Goal: Transaction & Acquisition: Purchase product/service

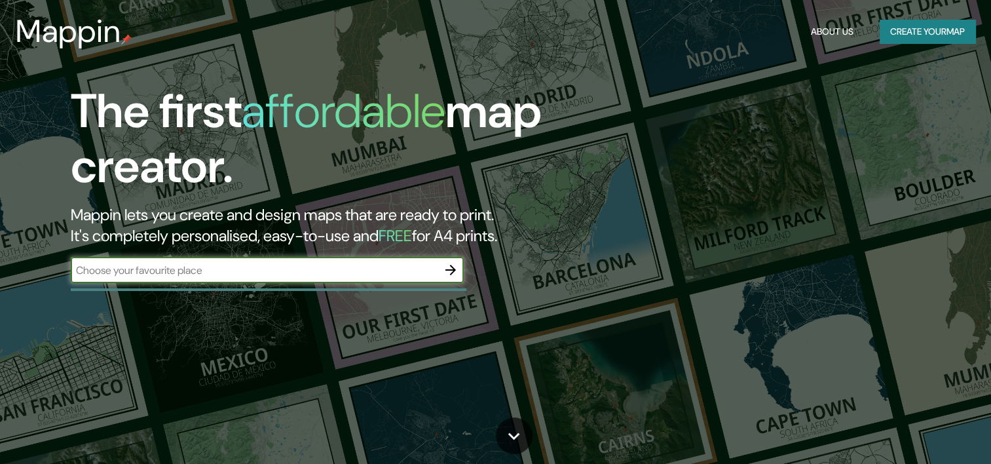
click at [371, 275] on input "text" at bounding box center [254, 270] width 367 height 15
click at [356, 275] on input "text" at bounding box center [254, 270] width 367 height 15
type input "[GEOGRAPHIC_DATA]"
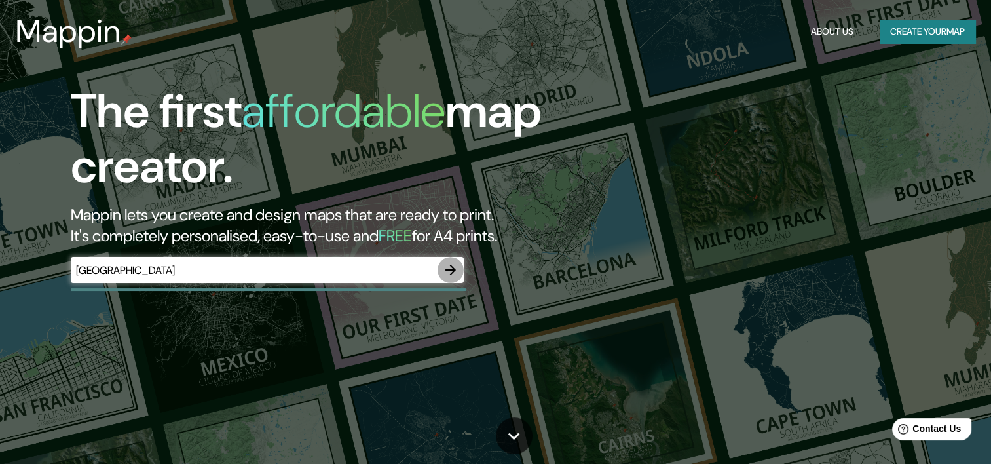
click at [460, 272] on button "button" at bounding box center [451, 270] width 26 height 26
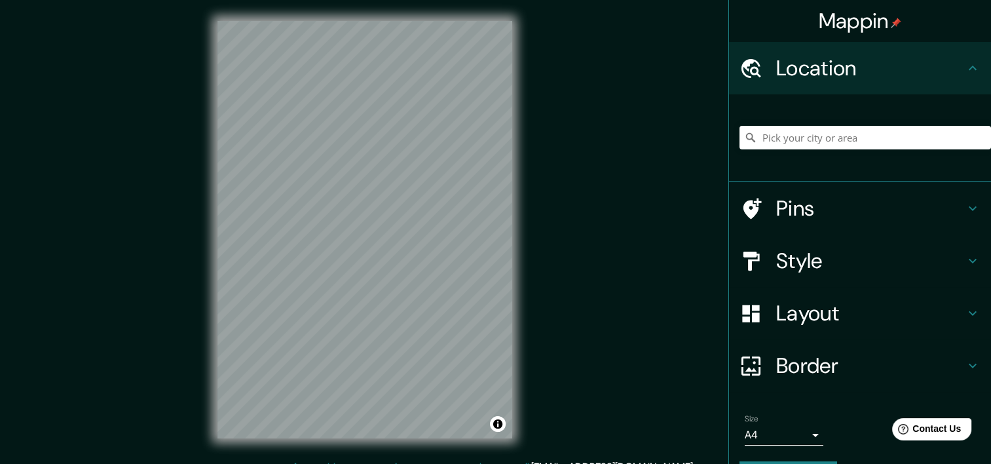
click at [855, 213] on h4 "Pins" at bounding box center [870, 208] width 189 height 26
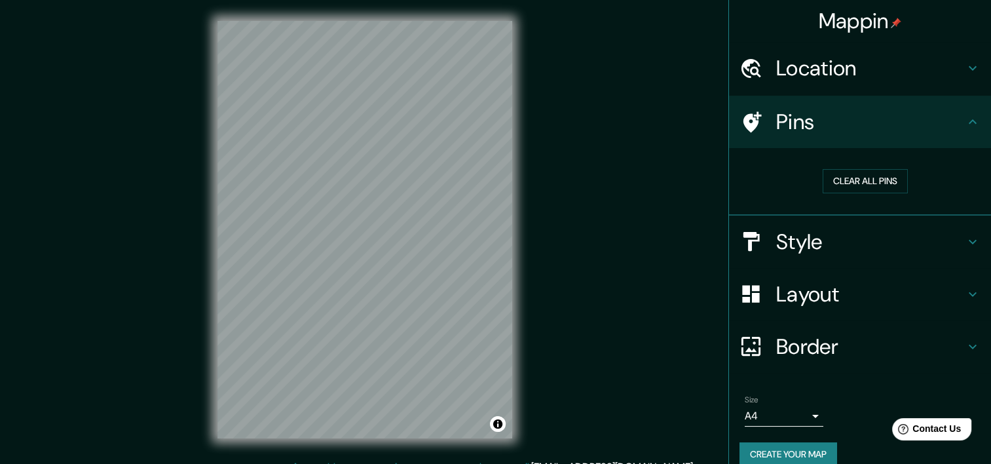
click at [817, 124] on h4 "Pins" at bounding box center [870, 122] width 189 height 26
click at [842, 71] on h4 "Location" at bounding box center [870, 68] width 189 height 26
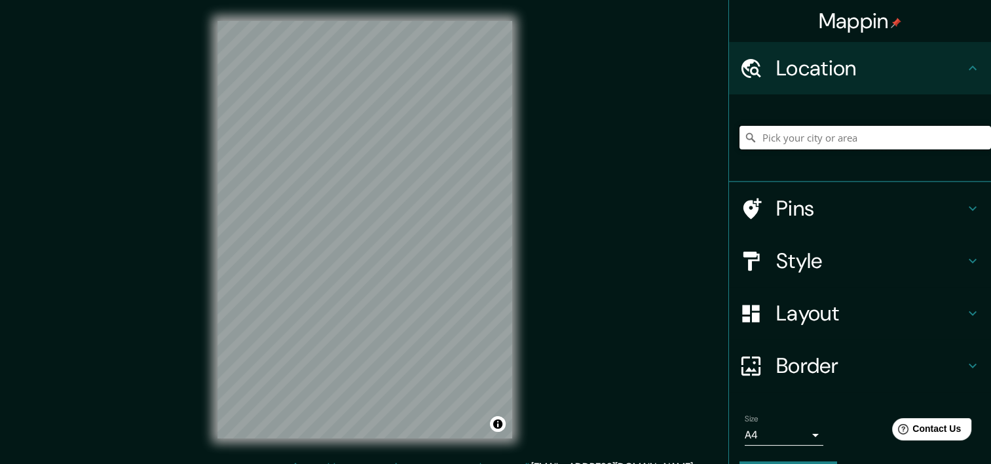
click at [848, 137] on input "Pick your city or area" at bounding box center [865, 138] width 252 height 24
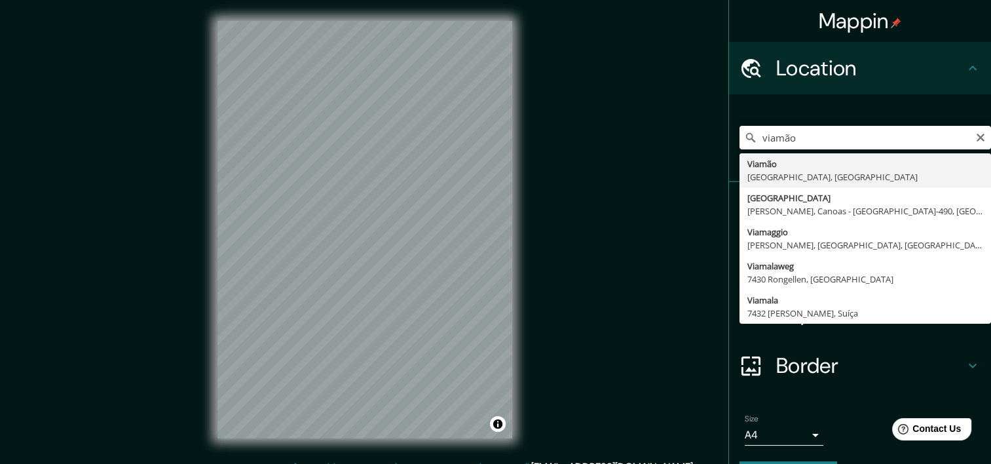
type input "Viamão, [GEOGRAPHIC_DATA], [GEOGRAPHIC_DATA]"
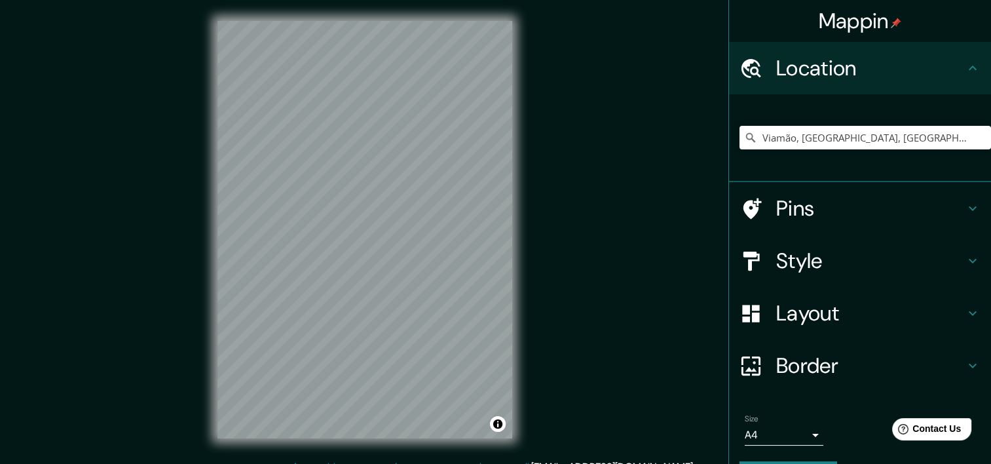
click at [820, 265] on h4 "Style" at bounding box center [870, 261] width 189 height 26
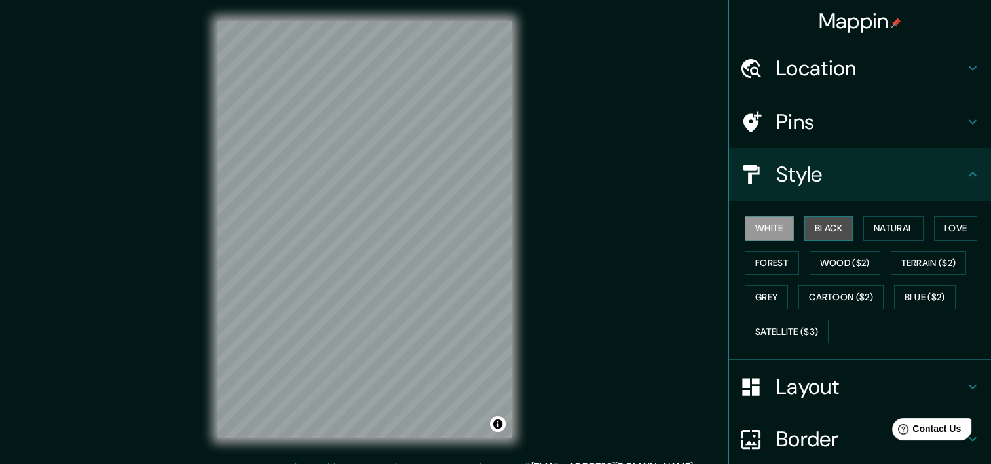
click at [816, 234] on button "Black" at bounding box center [828, 228] width 49 height 24
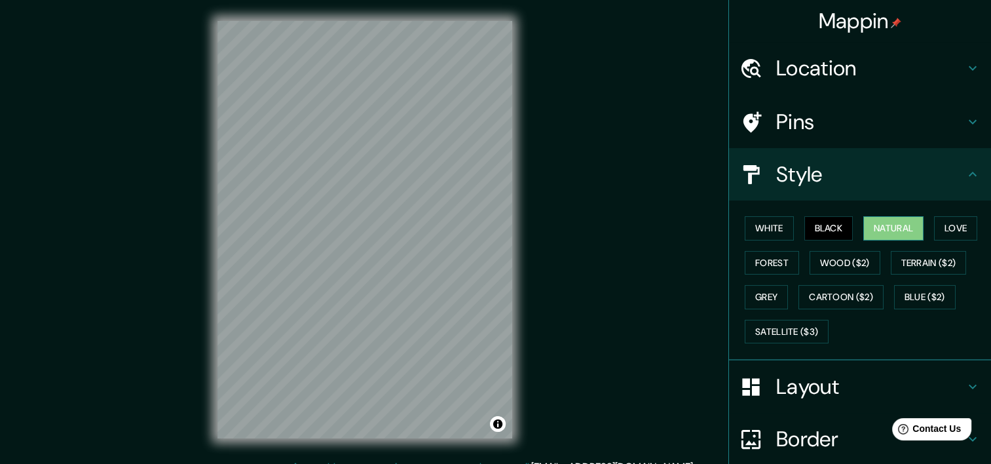
click at [890, 231] on button "Natural" at bounding box center [893, 228] width 60 height 24
click at [777, 262] on button "Forest" at bounding box center [772, 263] width 54 height 24
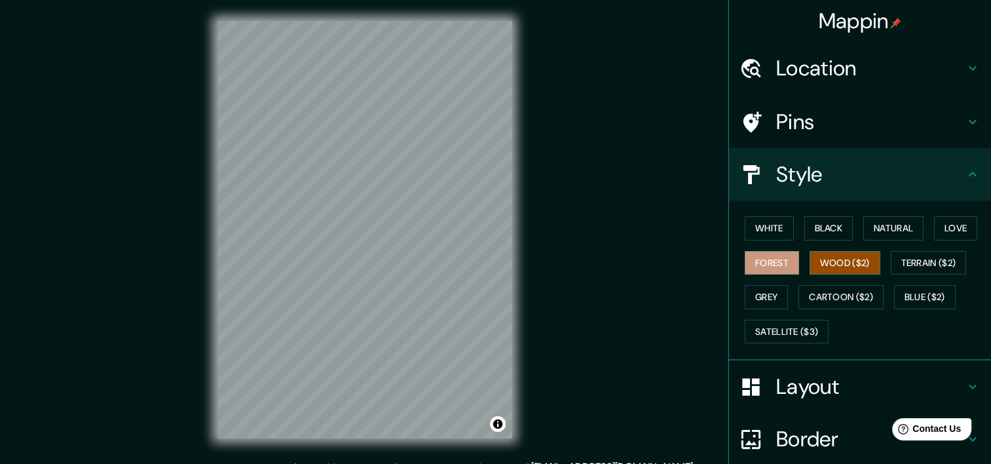
click at [838, 259] on button "Wood ($2)" at bounding box center [845, 263] width 71 height 24
click at [905, 272] on button "Terrain ($2)" at bounding box center [929, 263] width 76 height 24
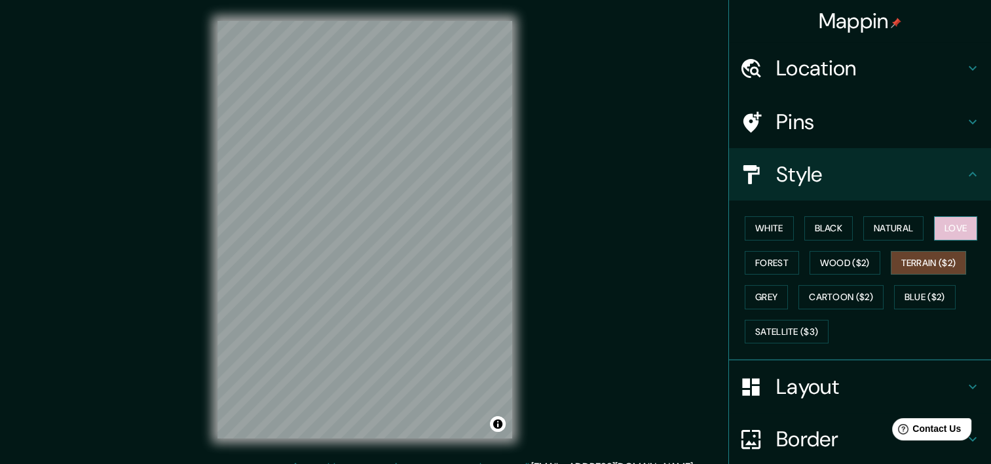
click at [935, 230] on button "Love" at bounding box center [955, 228] width 43 height 24
click at [889, 231] on button "Natural" at bounding box center [893, 228] width 60 height 24
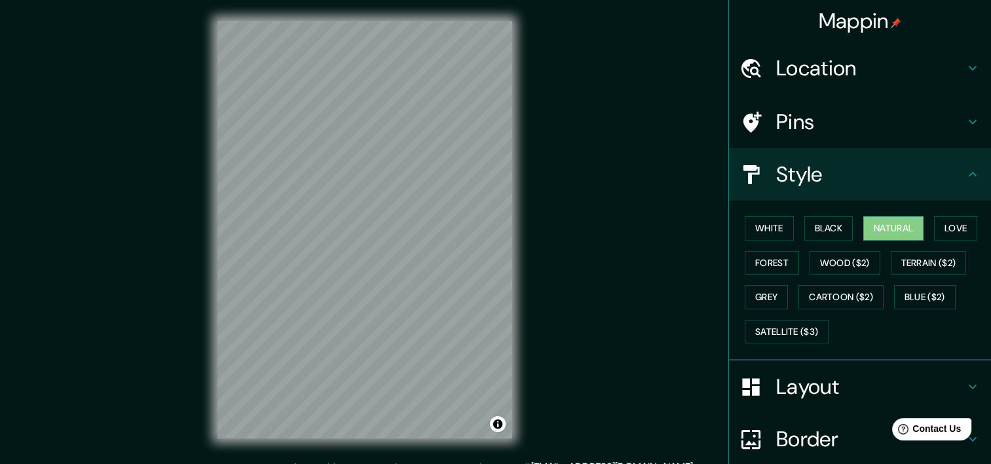
click at [785, 373] on h4 "Layout" at bounding box center [870, 386] width 189 height 26
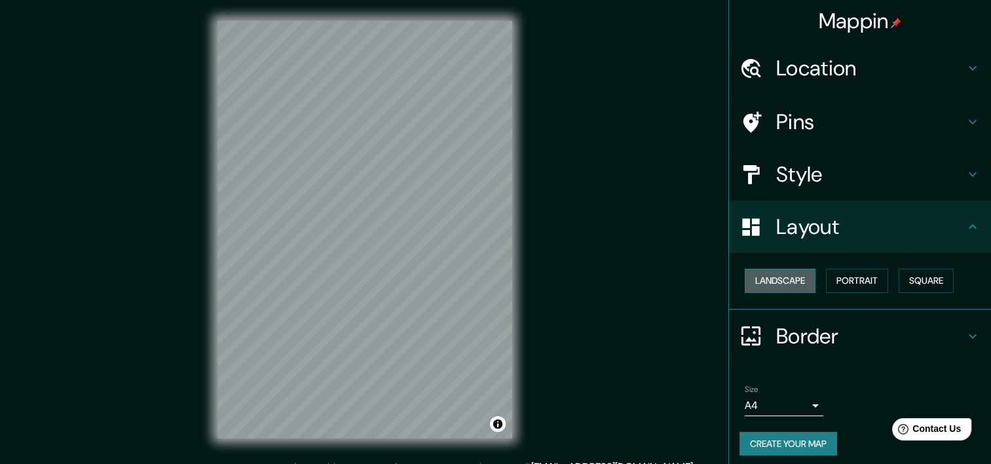
click at [787, 286] on button "Landscape" at bounding box center [780, 281] width 71 height 24
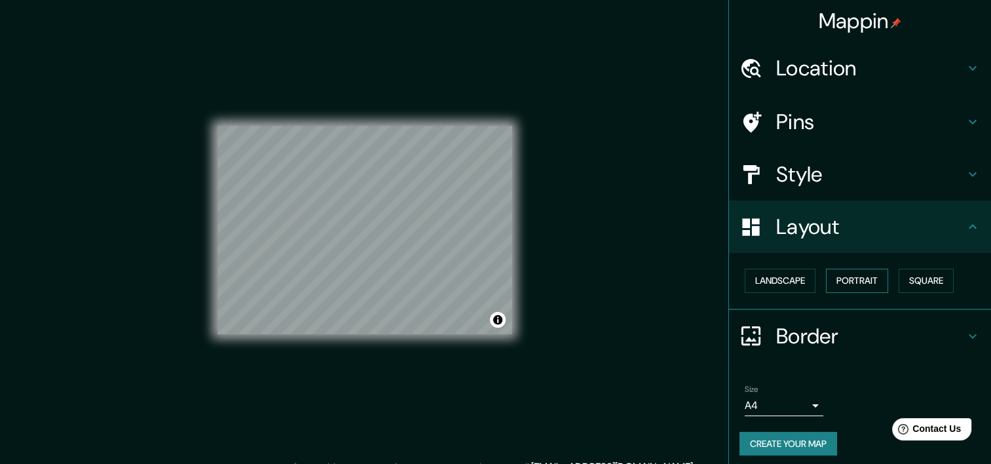
click at [836, 280] on button "Portrait" at bounding box center [857, 281] width 62 height 24
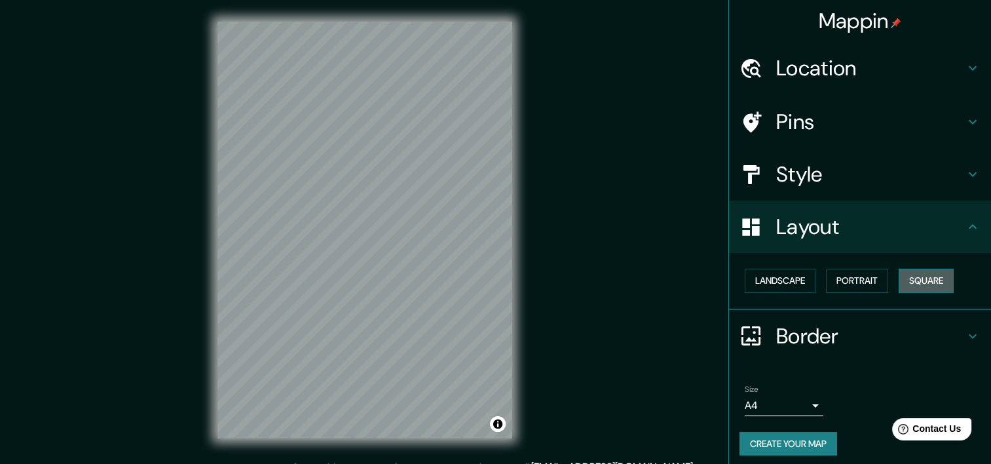
click at [901, 278] on button "Square" at bounding box center [926, 281] width 55 height 24
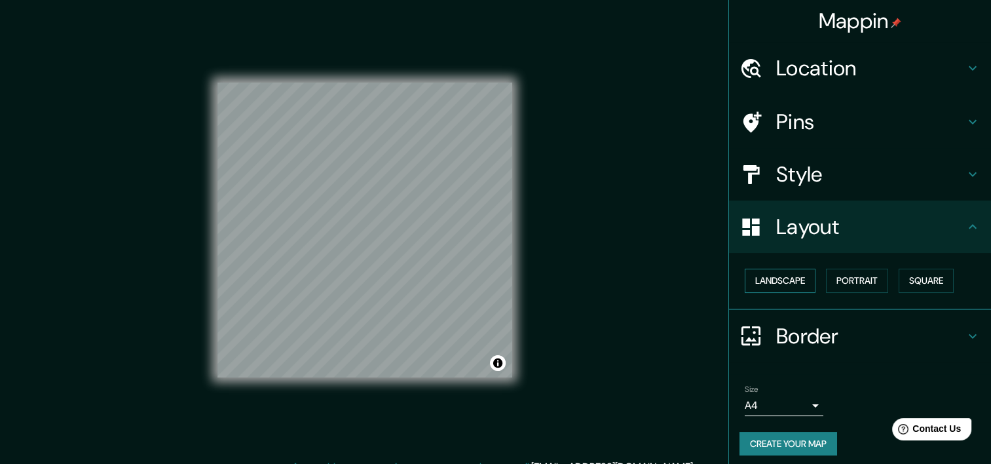
click at [781, 284] on button "Landscape" at bounding box center [780, 281] width 71 height 24
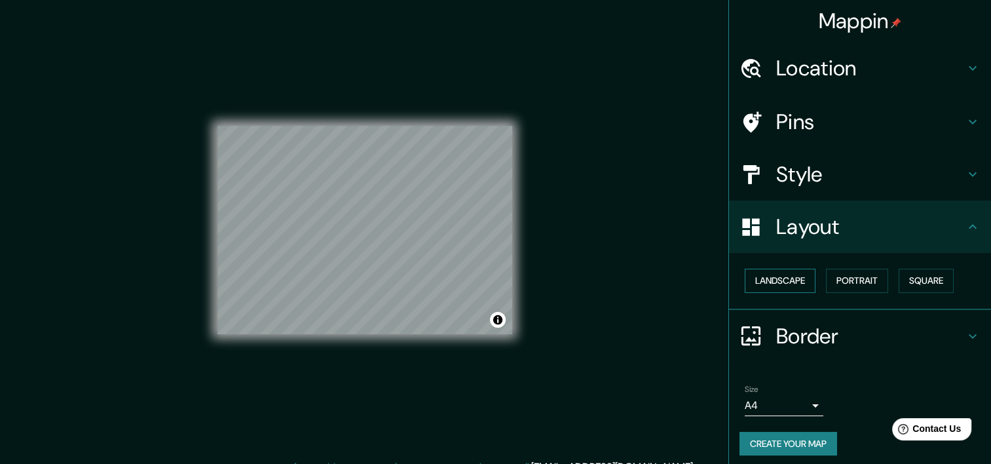
click at [789, 280] on button "Landscape" at bounding box center [780, 281] width 71 height 24
click at [809, 236] on h4 "Layout" at bounding box center [870, 227] width 189 height 26
click at [840, 266] on div "Landscape [GEOGRAPHIC_DATA]" at bounding box center [865, 280] width 252 height 35
click at [841, 271] on button "Portrait" at bounding box center [857, 281] width 62 height 24
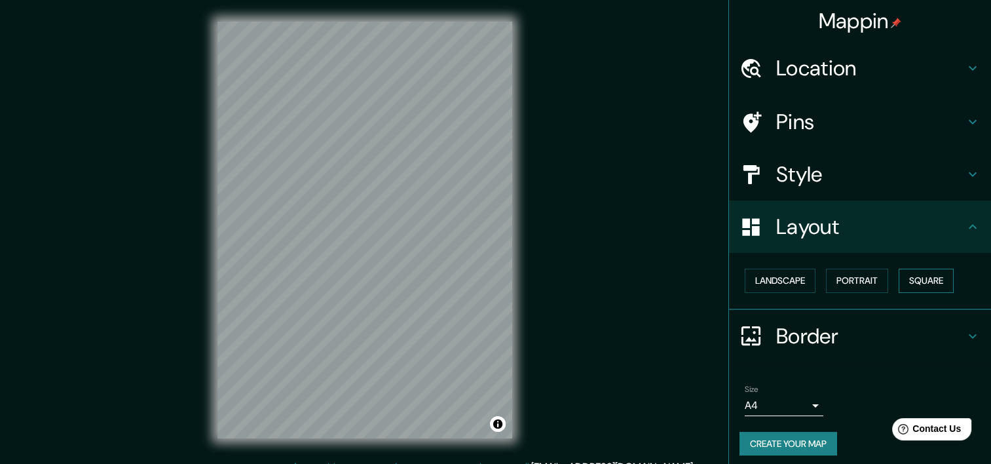
click at [924, 279] on button "Square" at bounding box center [926, 281] width 55 height 24
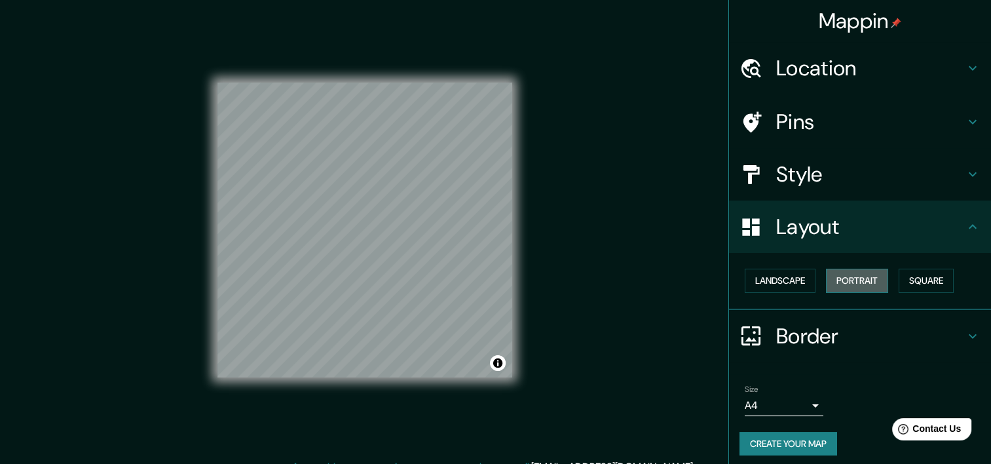
click at [852, 280] on button "Portrait" at bounding box center [857, 281] width 62 height 24
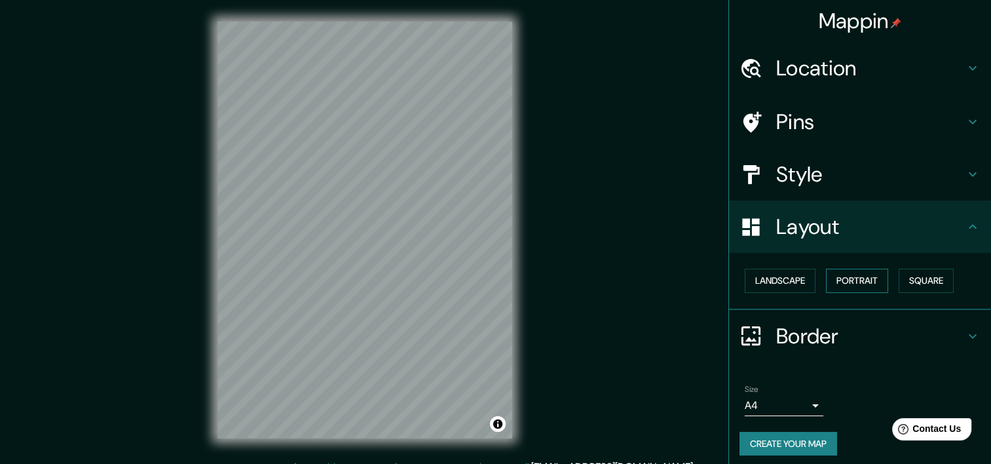
click at [880, 284] on button "Portrait" at bounding box center [857, 281] width 62 height 24
click at [772, 279] on button "Landscape" at bounding box center [780, 281] width 71 height 24
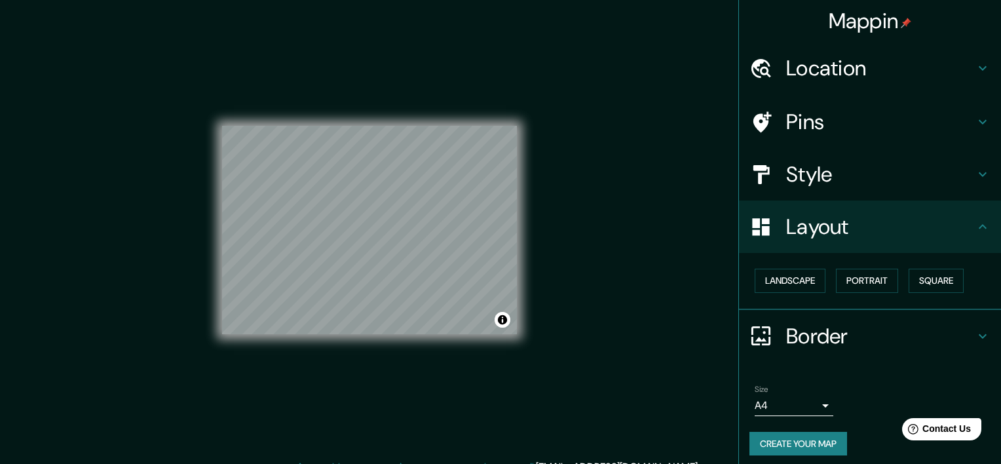
click at [799, 403] on body "Mappin Location [GEOGRAPHIC_DATA], [GEOGRAPHIC_DATA], [GEOGRAPHIC_DATA] Pins St…" at bounding box center [500, 232] width 1001 height 464
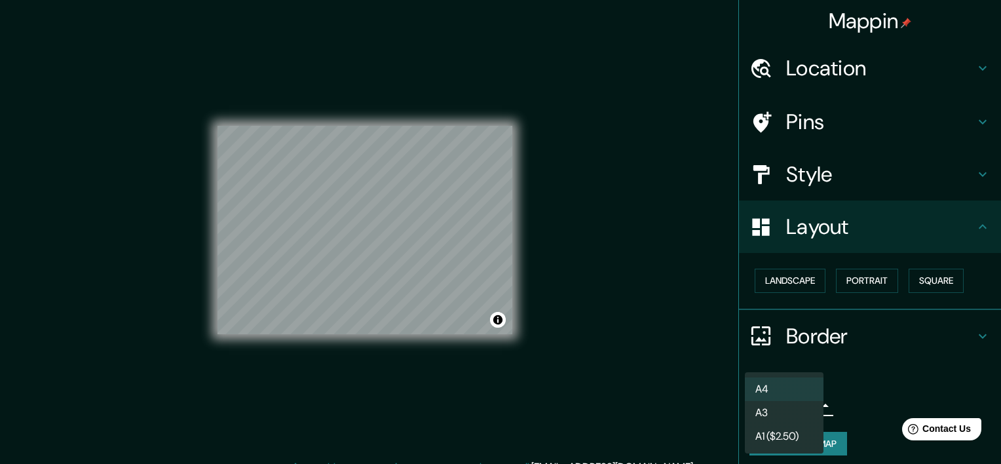
click at [791, 417] on li "A3" at bounding box center [784, 413] width 79 height 24
type input "a4"
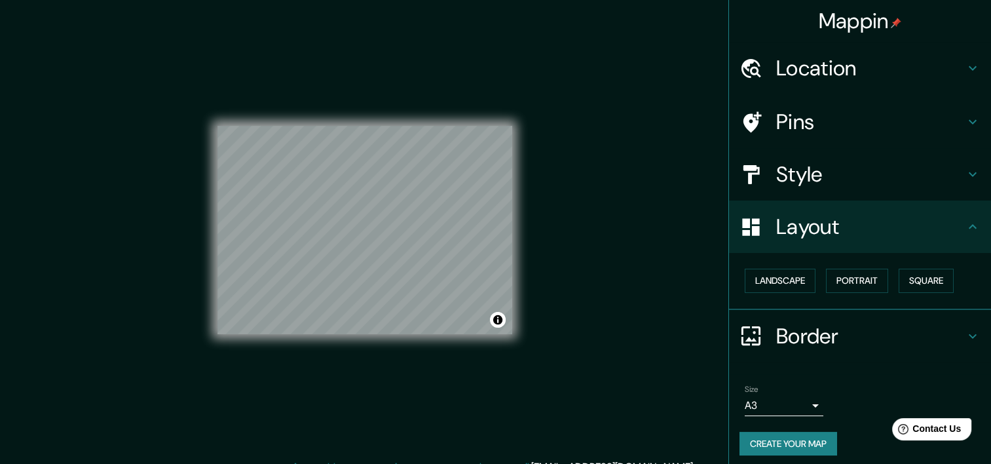
click at [867, 331] on h4 "Border" at bounding box center [870, 336] width 189 height 26
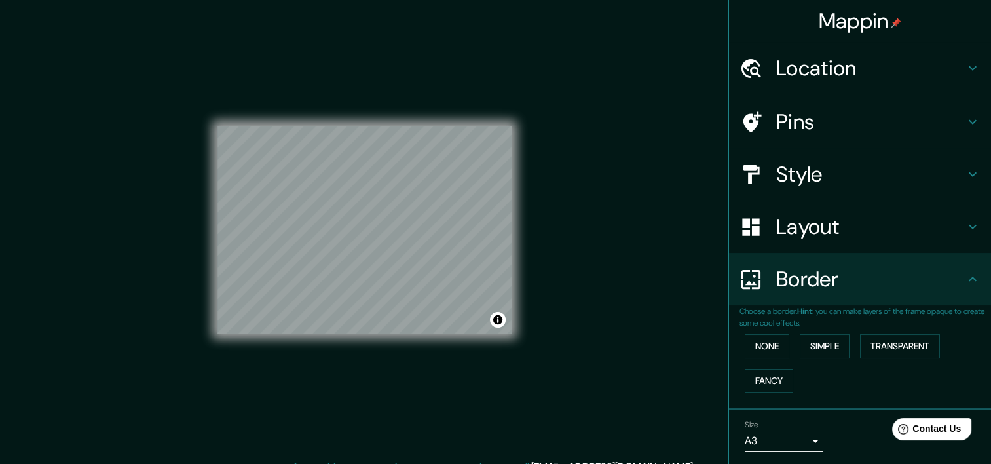
click at [927, 299] on div "Border" at bounding box center [860, 279] width 262 height 52
click at [817, 123] on h4 "Pins" at bounding box center [870, 122] width 189 height 26
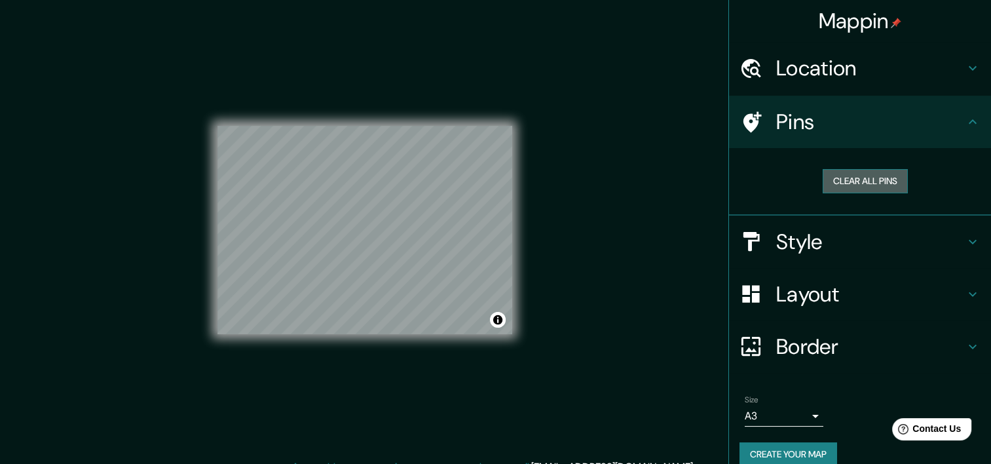
click at [838, 178] on button "Clear all pins" at bounding box center [865, 181] width 85 height 24
click at [834, 80] on h4 "Location" at bounding box center [870, 68] width 189 height 26
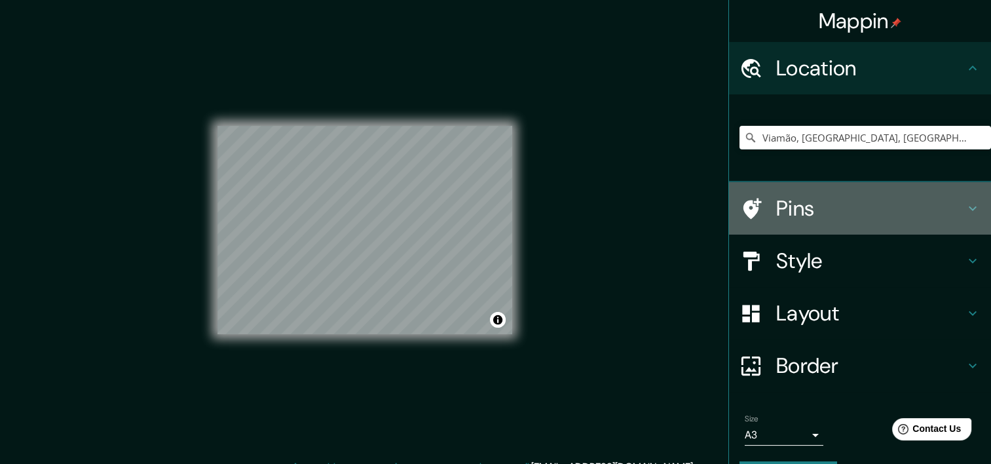
click at [832, 215] on h4 "Pins" at bounding box center [870, 208] width 189 height 26
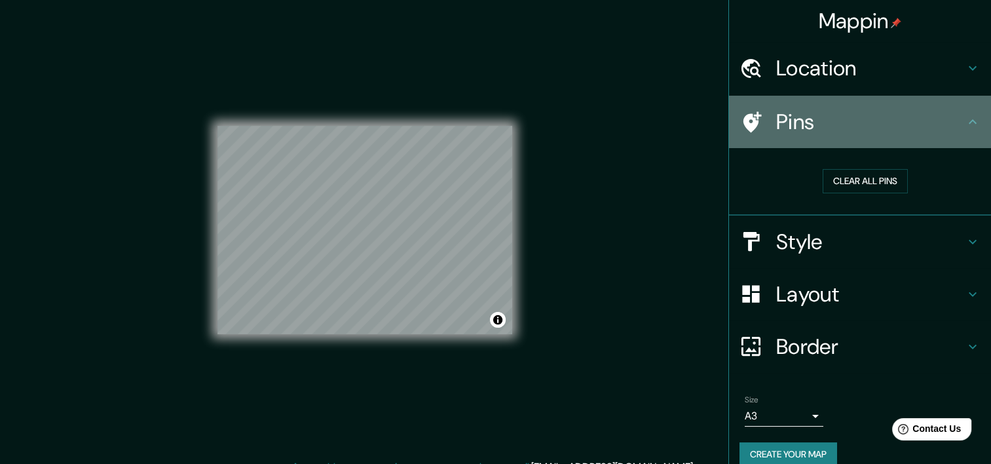
click at [857, 118] on h4 "Pins" at bounding box center [870, 122] width 189 height 26
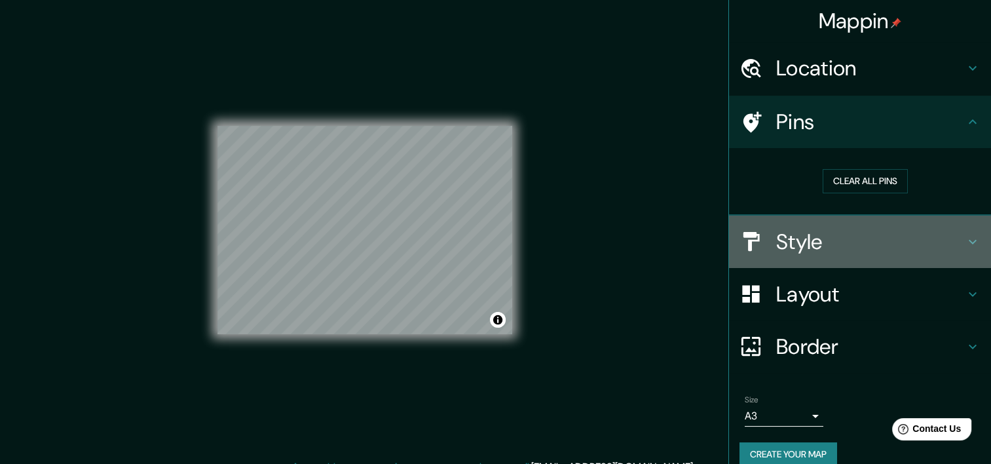
click at [831, 233] on h4 "Style" at bounding box center [870, 242] width 189 height 26
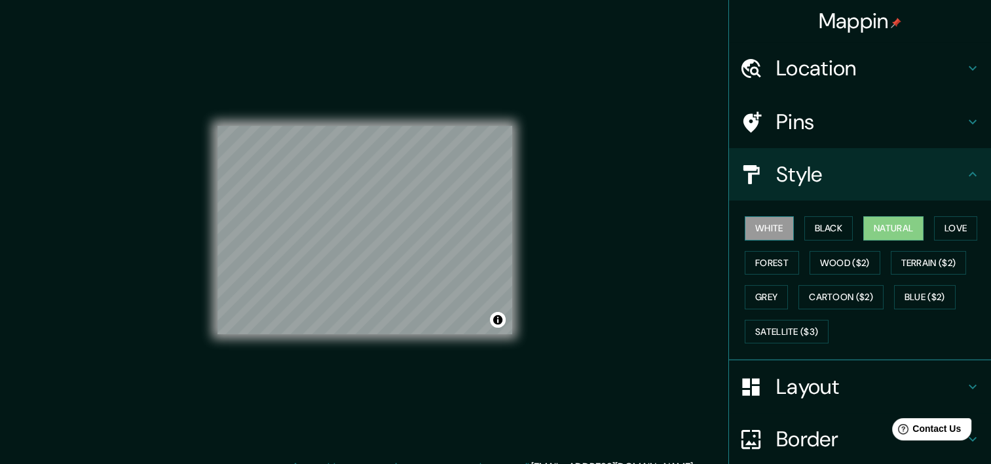
click at [750, 233] on button "White" at bounding box center [769, 228] width 49 height 24
